Goal: Transaction & Acquisition: Purchase product/service

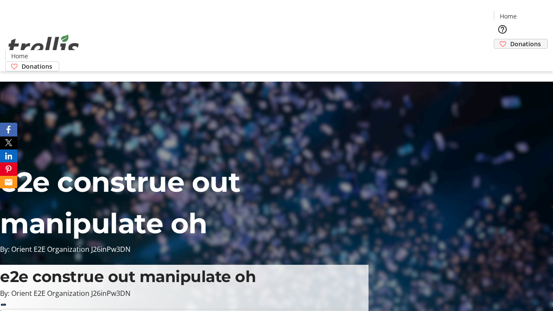
click at [511, 39] on span "Donations" at bounding box center [526, 43] width 31 height 9
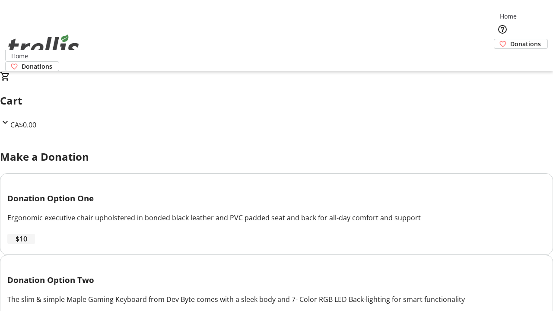
click at [27, 244] on span "$10" at bounding box center [22, 239] width 12 height 10
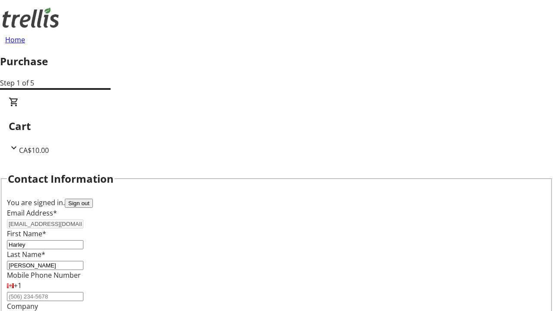
select select "CA"
type input "[STREET_ADDRESS][PERSON_NAME]"
type input "Kelowna"
select select "BC"
type input "Kelowna"
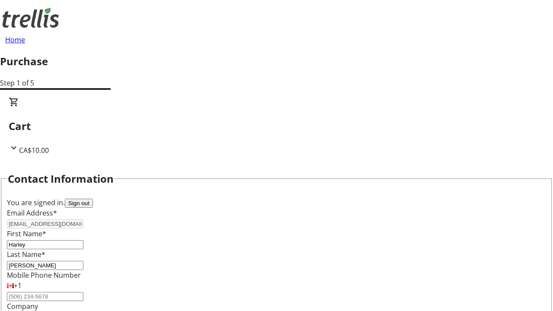
type input "V1Y 0C2"
